Goal: Task Accomplishment & Management: Use online tool/utility

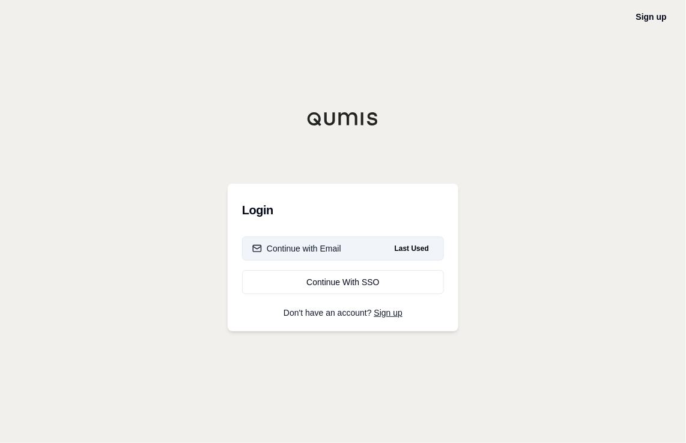
click at [323, 248] on div "Continue with Email" at bounding box center [296, 249] width 89 height 12
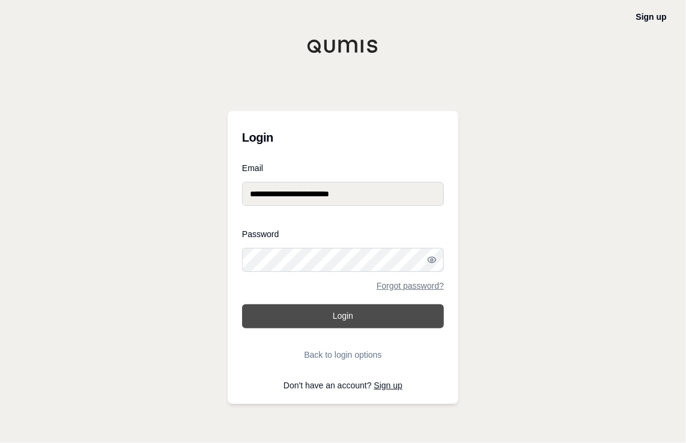
click at [362, 312] on button "Login" at bounding box center [343, 317] width 202 height 24
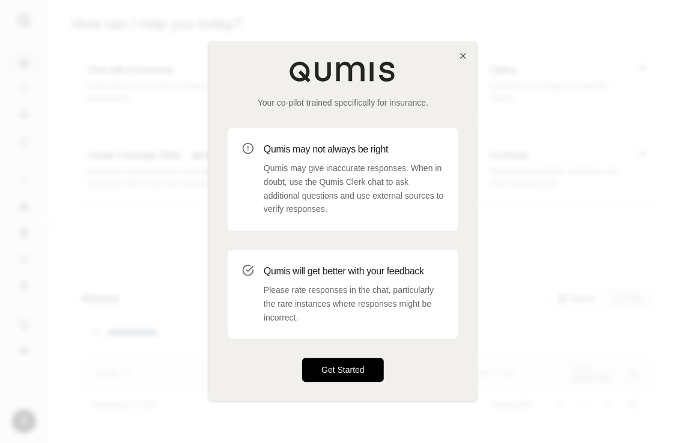
click at [327, 376] on button "Get Started" at bounding box center [343, 371] width 82 height 24
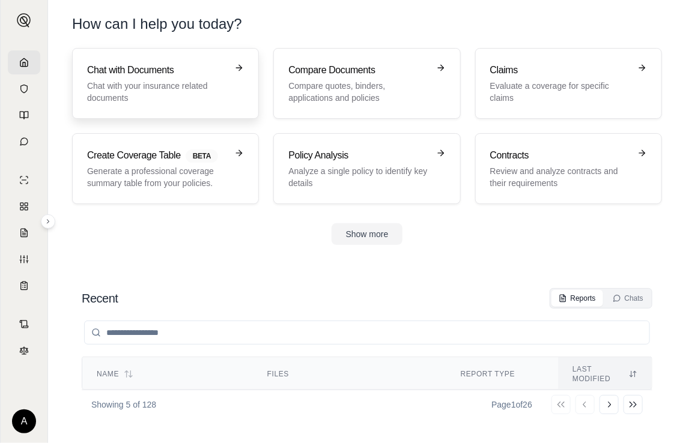
click at [142, 89] on p "Chat with your insurance related documents" at bounding box center [157, 92] width 140 height 24
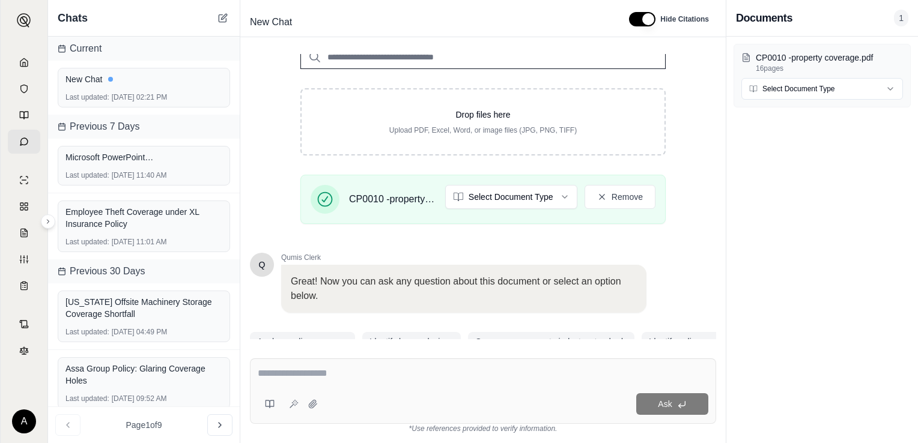
scroll to position [226, 0]
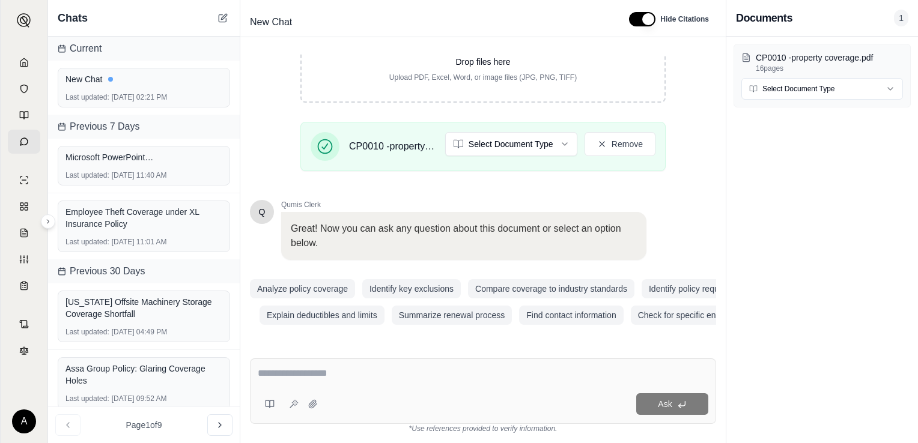
click at [323, 377] on textarea at bounding box center [483, 373] width 451 height 14
type textarea "**********"
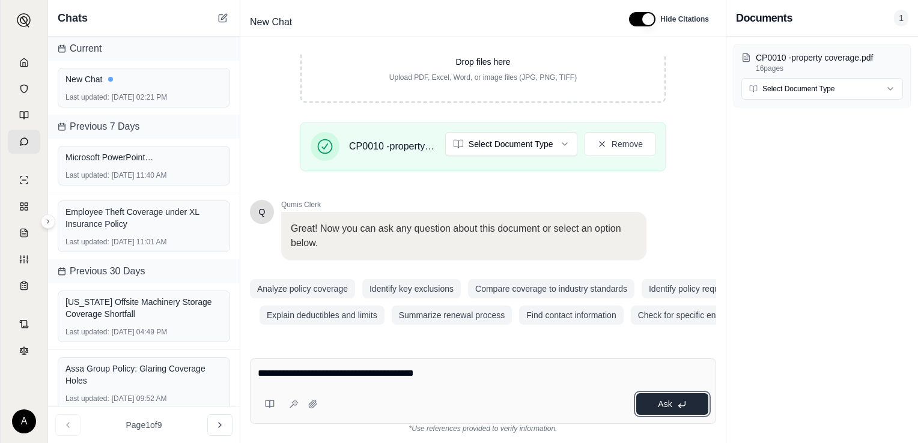
click at [663, 408] on span "Ask" at bounding box center [665, 404] width 14 height 10
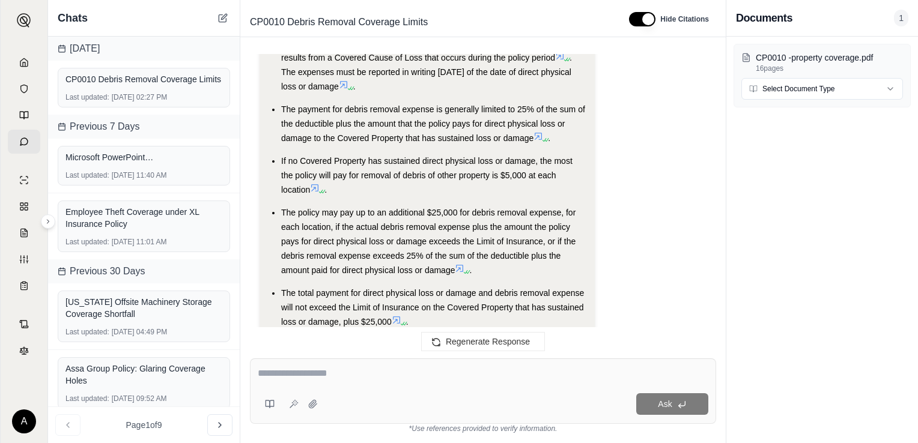
scroll to position [1027, 0]
